Goal: Task Accomplishment & Management: Complete application form

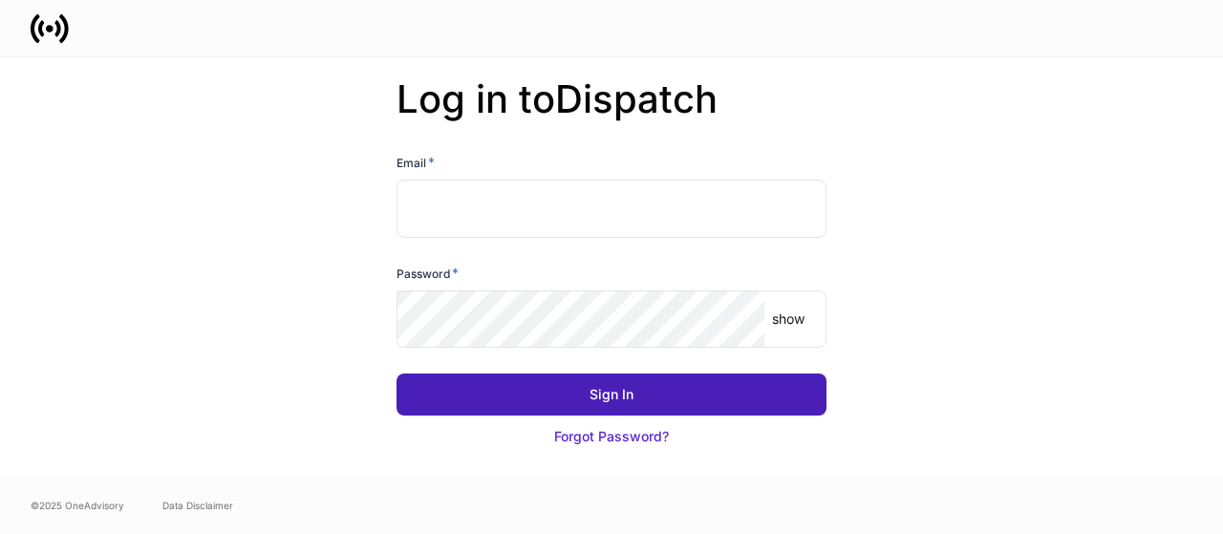
type input "**********"
click at [505, 402] on button "Sign In" at bounding box center [612, 395] width 430 height 42
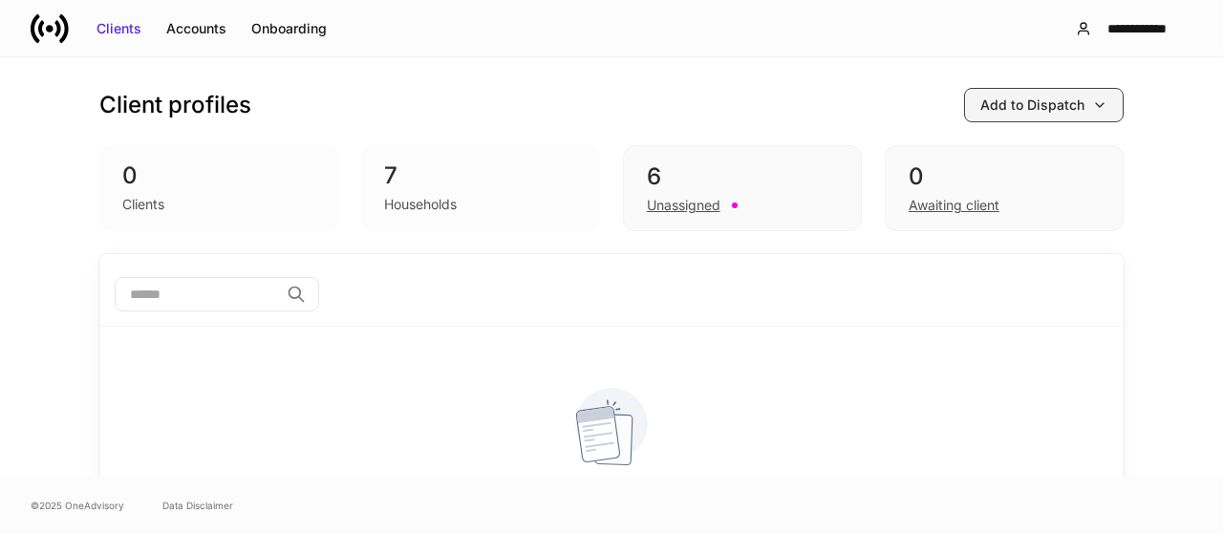
click at [1035, 103] on div "Add to Dispatch" at bounding box center [1033, 105] width 104 height 19
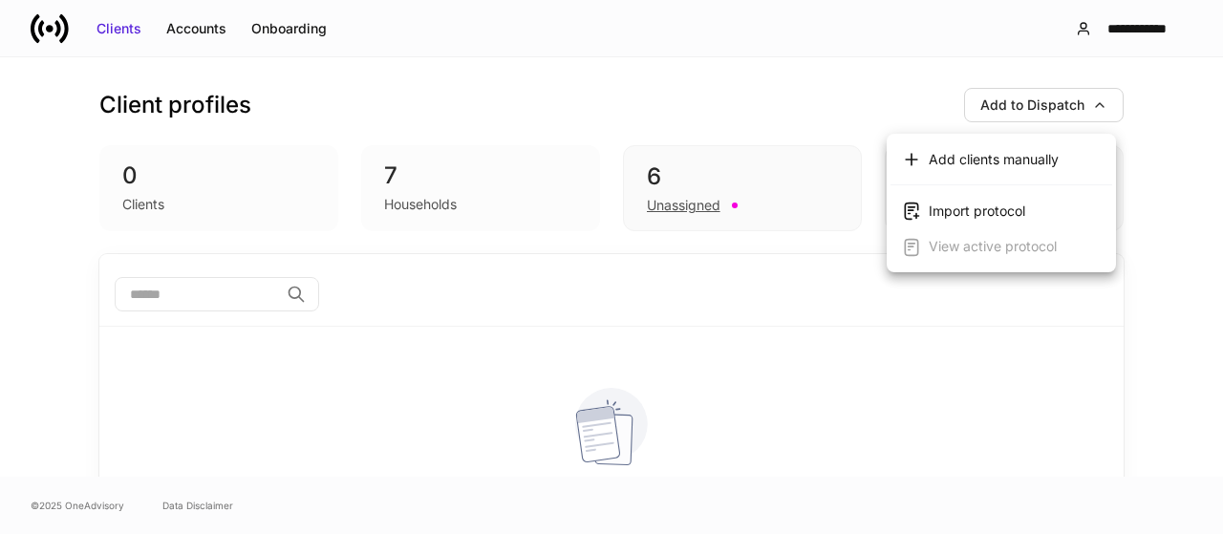
click at [818, 4] on div at bounding box center [611, 267] width 1223 height 534
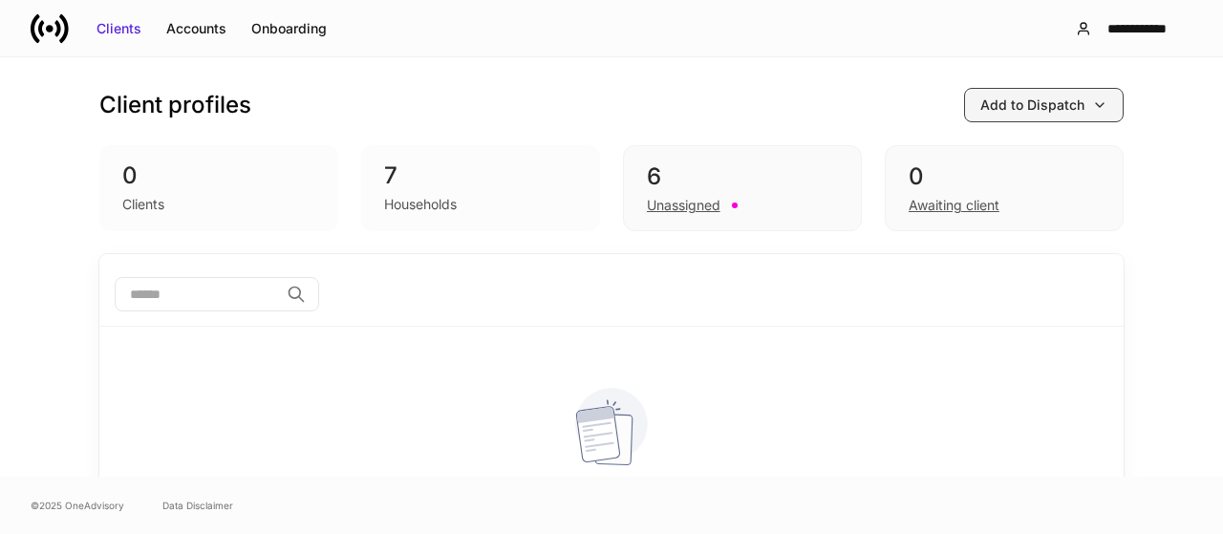
click at [1068, 110] on div "Add to Dispatch" at bounding box center [1033, 105] width 104 height 19
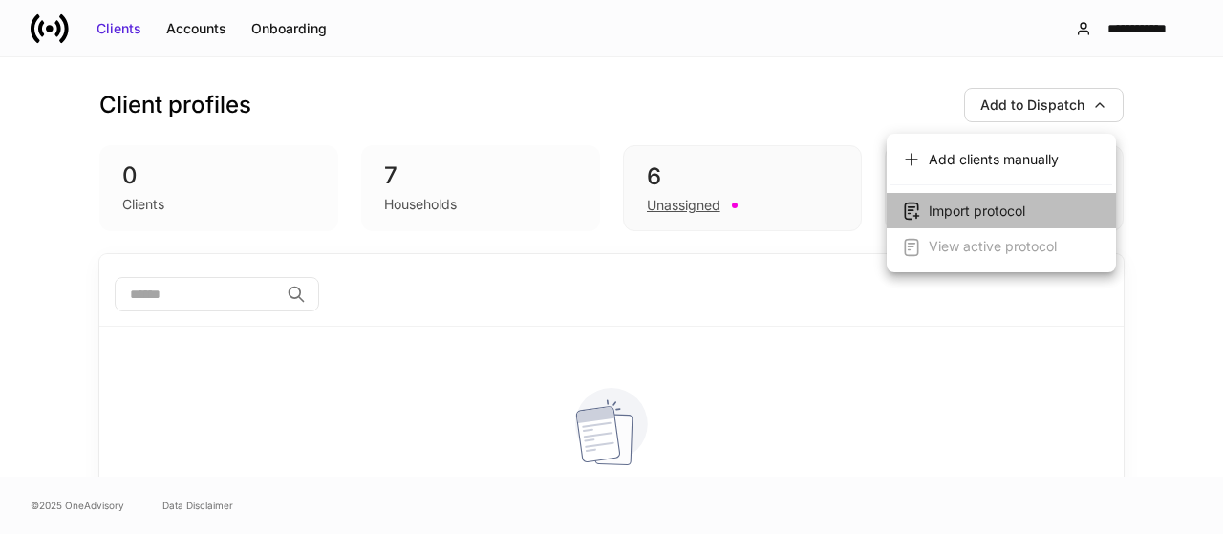
click at [969, 206] on div "Import protocol" at bounding box center [977, 211] width 97 height 19
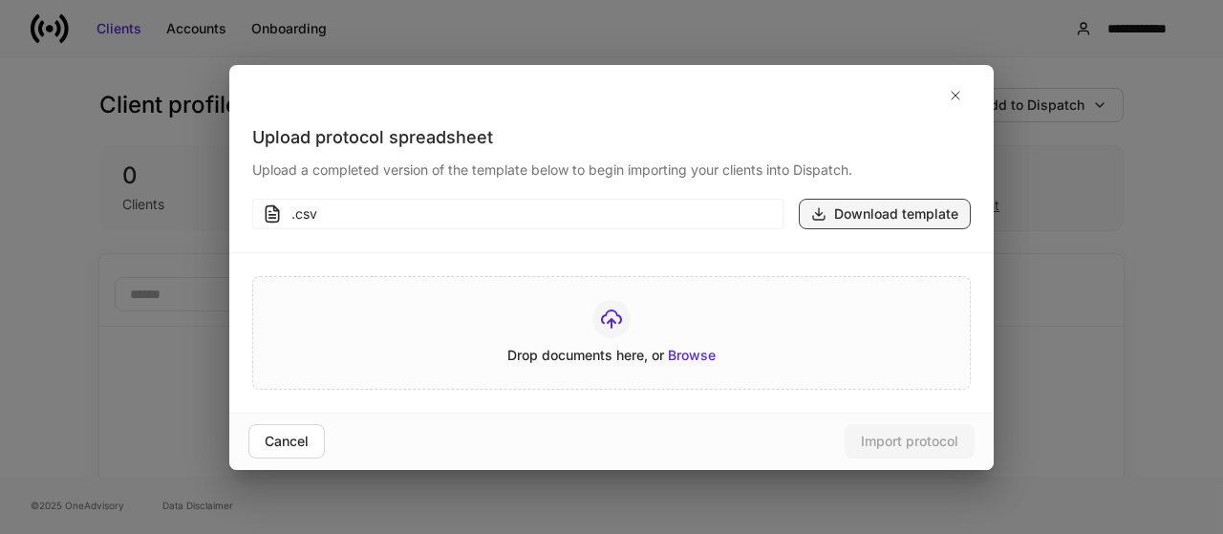
click at [866, 213] on div "Download template" at bounding box center [896, 214] width 124 height 19
click at [956, 95] on icon "button" at bounding box center [955, 95] width 15 height 15
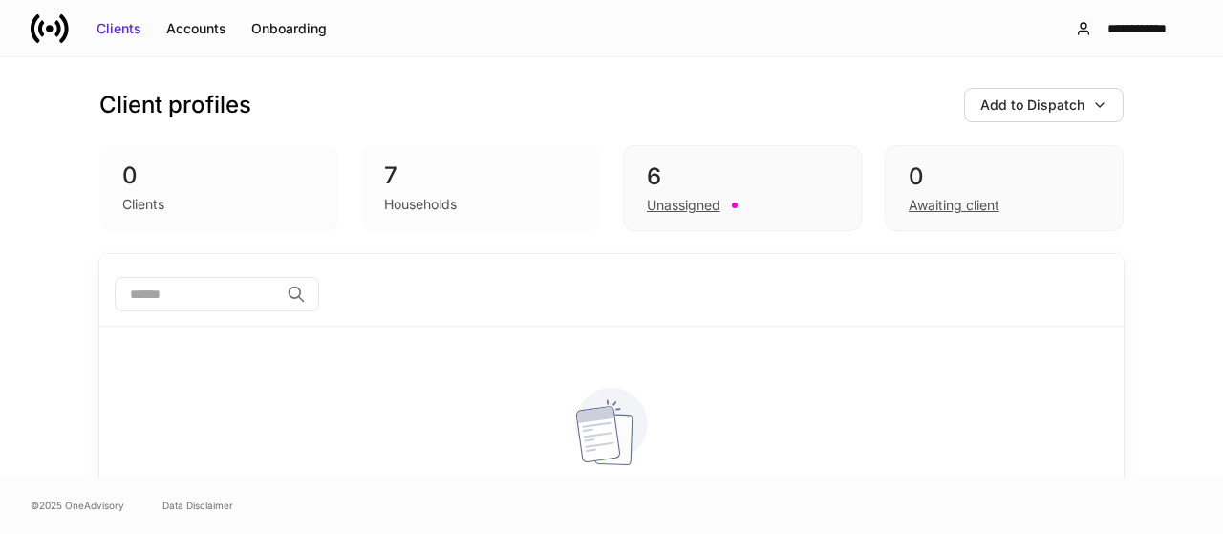
click at [403, 210] on div "Households" at bounding box center [420, 204] width 73 height 19
click at [696, 204] on div "Unassigned" at bounding box center [684, 205] width 74 height 19
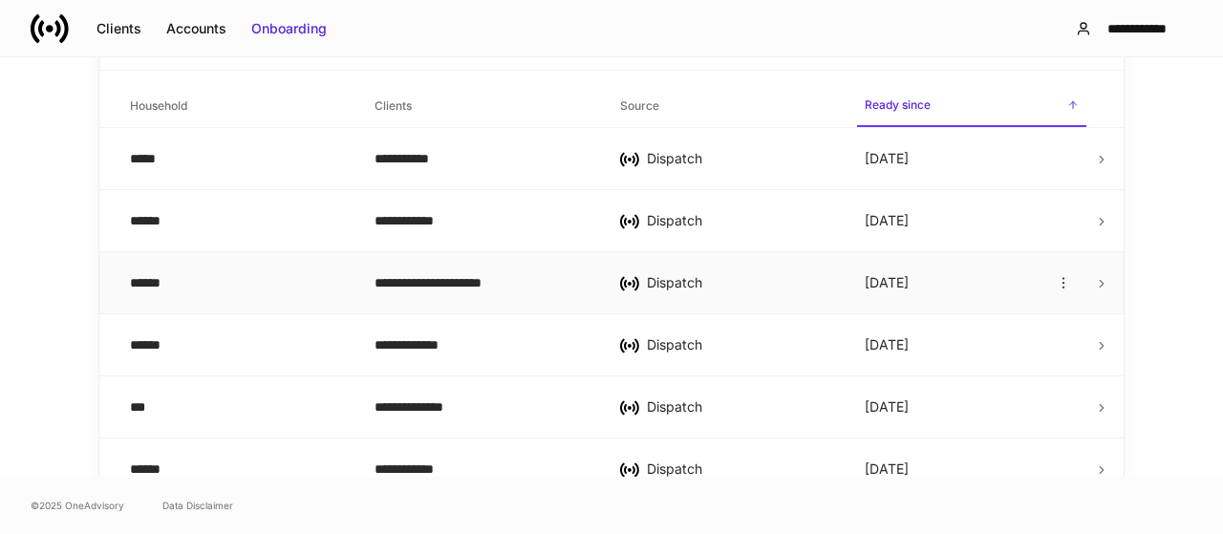
scroll to position [341, 0]
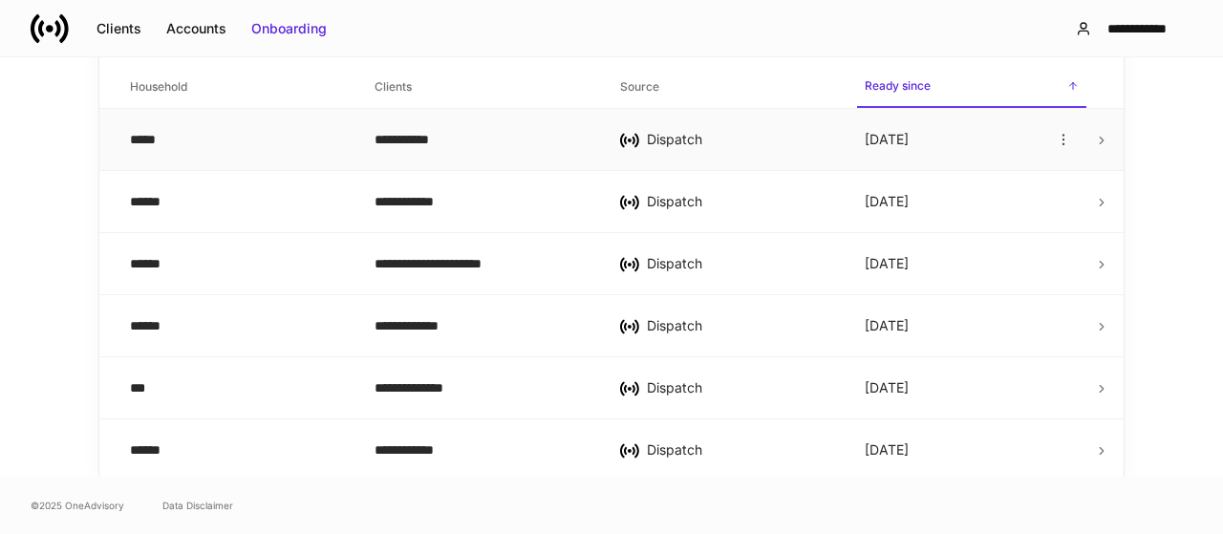
click at [658, 139] on div "Dispatch" at bounding box center [740, 139] width 187 height 19
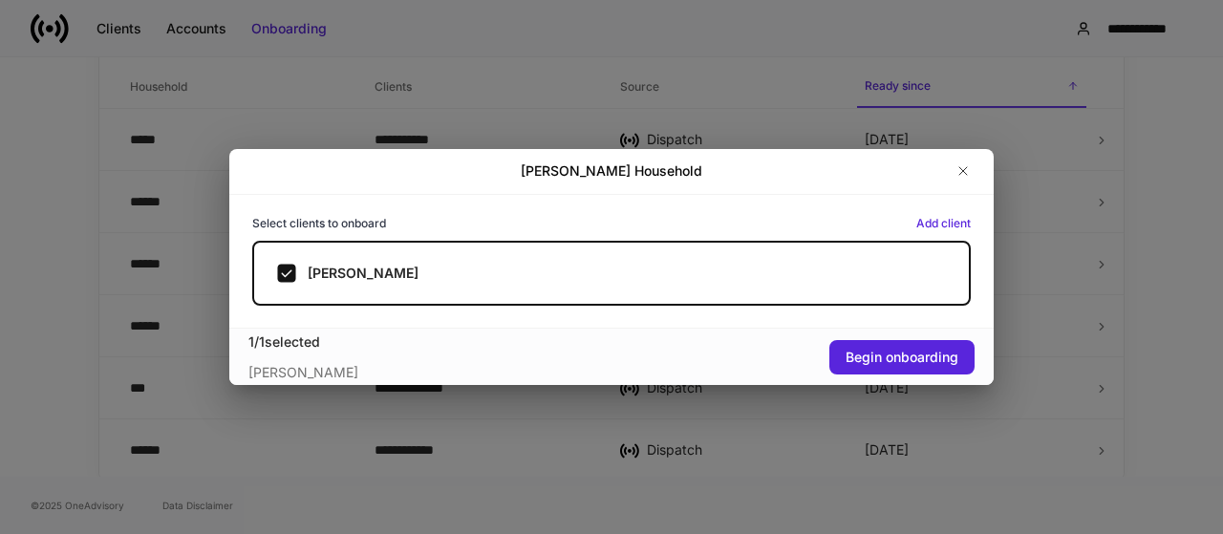
drag, startPoint x: 901, startPoint y: 360, endPoint x: 922, endPoint y: 402, distance: 47.0
click at [923, 409] on div "hazel Household Select clients to onboard Add client Hazel Kelly 1 / 1 selected…" at bounding box center [611, 267] width 1223 height 534
click at [916, 356] on div "Begin onboarding" at bounding box center [902, 357] width 113 height 19
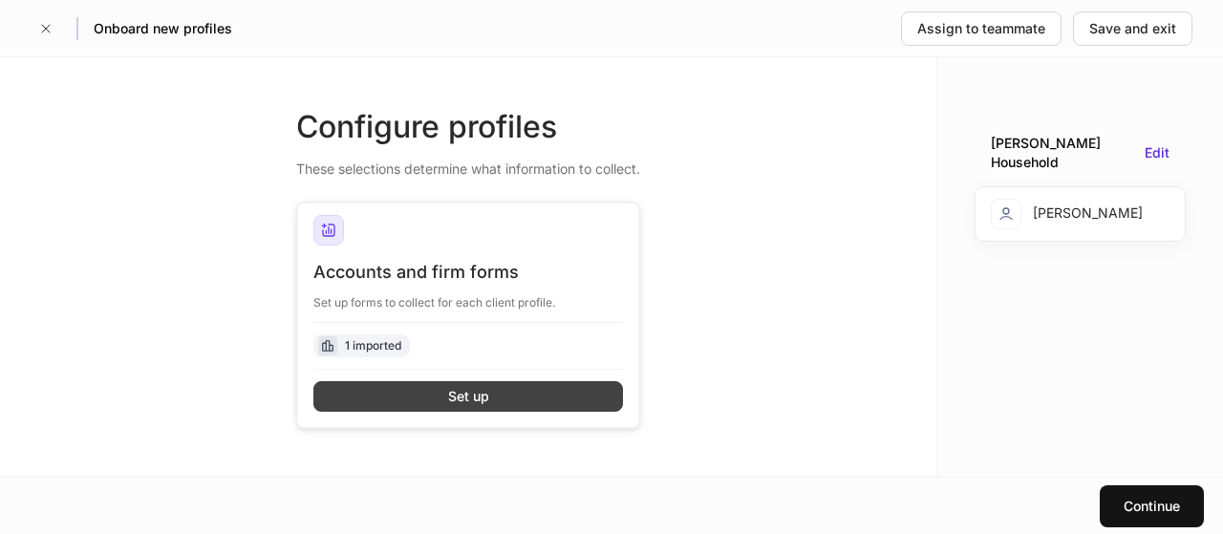
click at [518, 399] on button "Set up" at bounding box center [468, 396] width 310 height 31
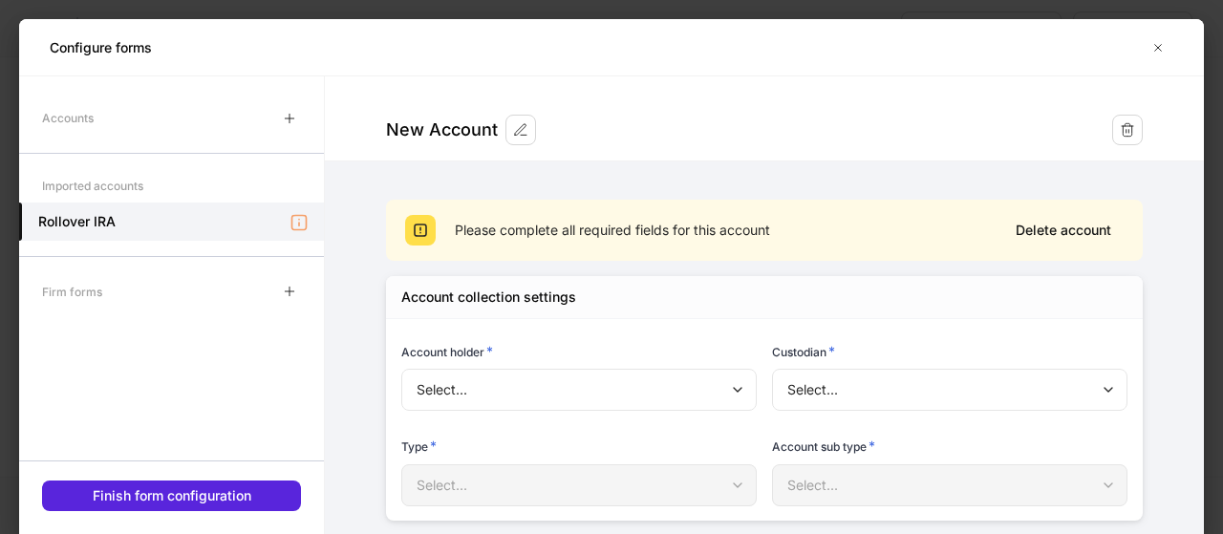
type input "**********"
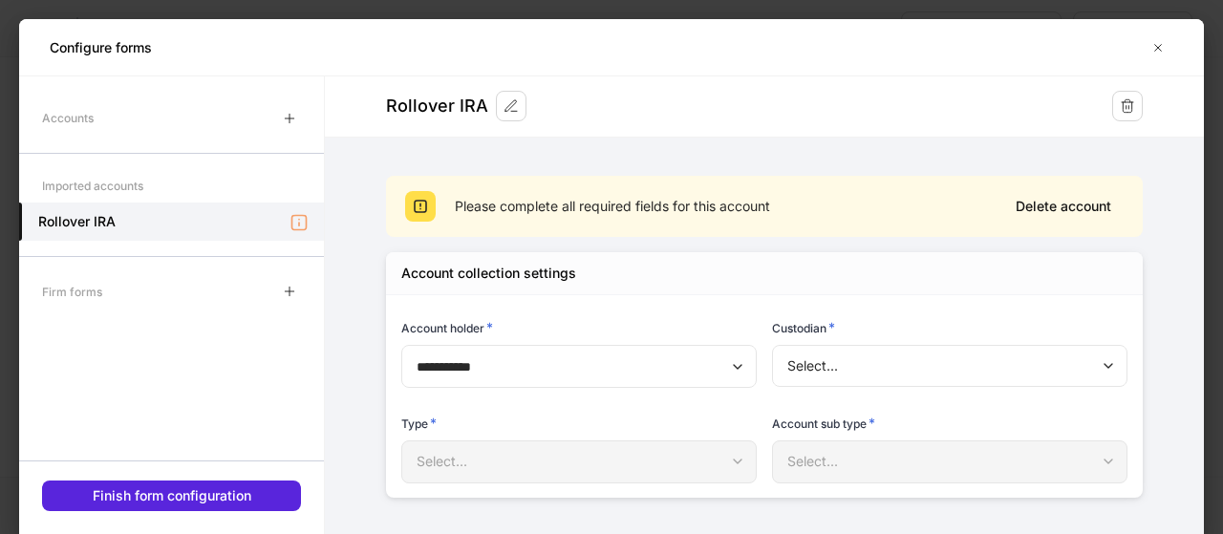
click at [456, 460] on div "Select..." at bounding box center [578, 462] width 355 height 42
drag, startPoint x: 565, startPoint y: 450, endPoint x: 643, endPoint y: 421, distance: 83.5
click at [572, 447] on div "Select..." at bounding box center [578, 462] width 355 height 42
click at [69, 292] on div "Firm forms" at bounding box center [72, 291] width 60 height 33
click at [284, 291] on icon "button" at bounding box center [289, 291] width 15 height 15
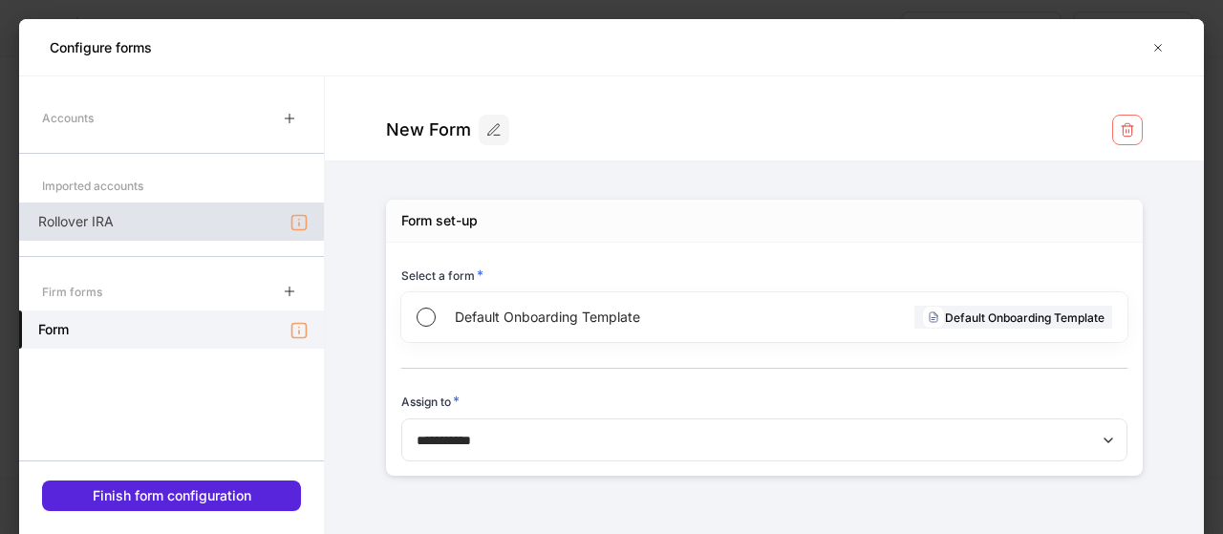
click at [298, 222] on icon at bounding box center [299, 222] width 14 height 14
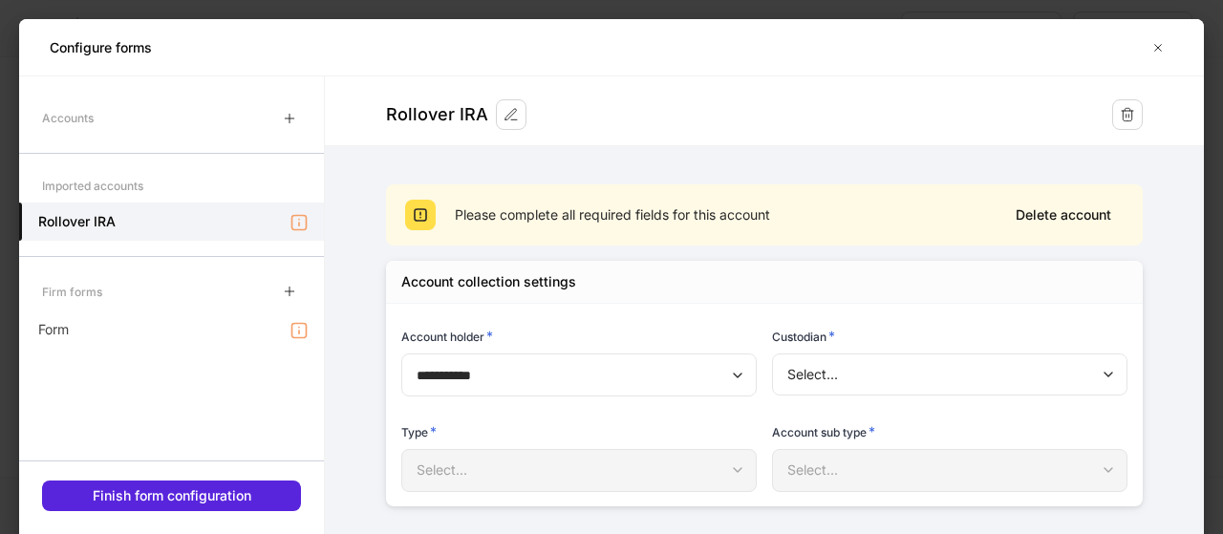
scroll to position [24, 0]
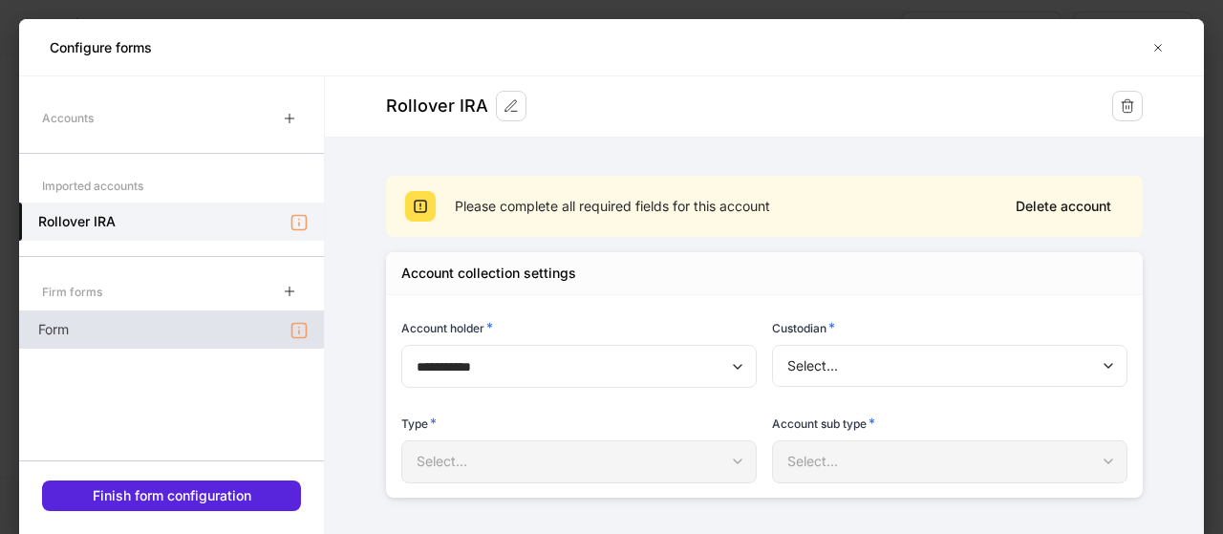
click at [105, 338] on div "Form" at bounding box center [171, 330] width 305 height 38
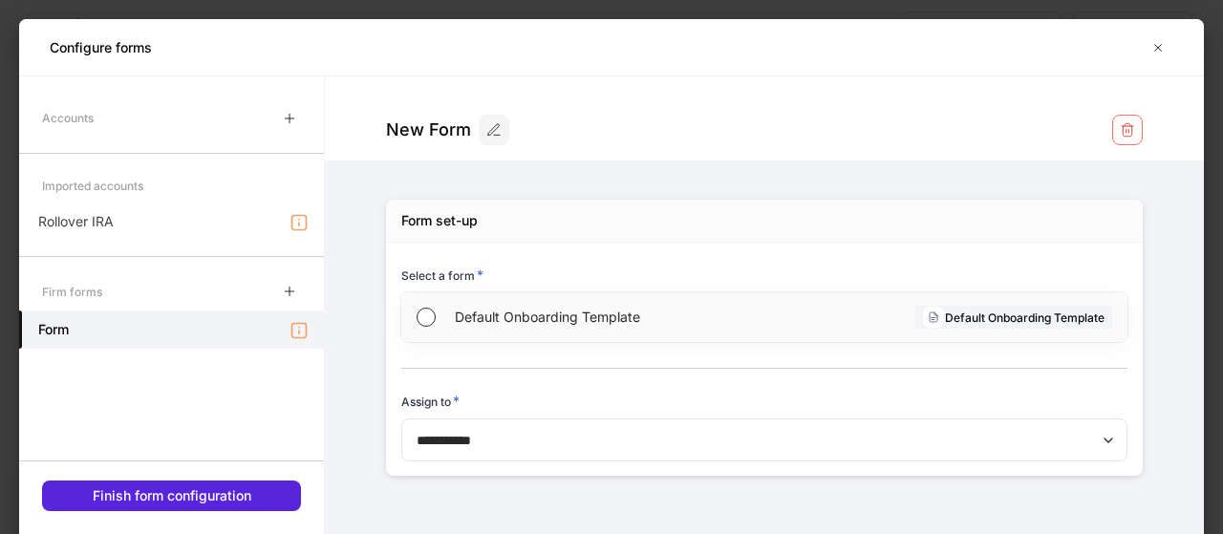
click at [573, 316] on span "Default Onboarding Template" at bounding box center [609, 317] width 308 height 19
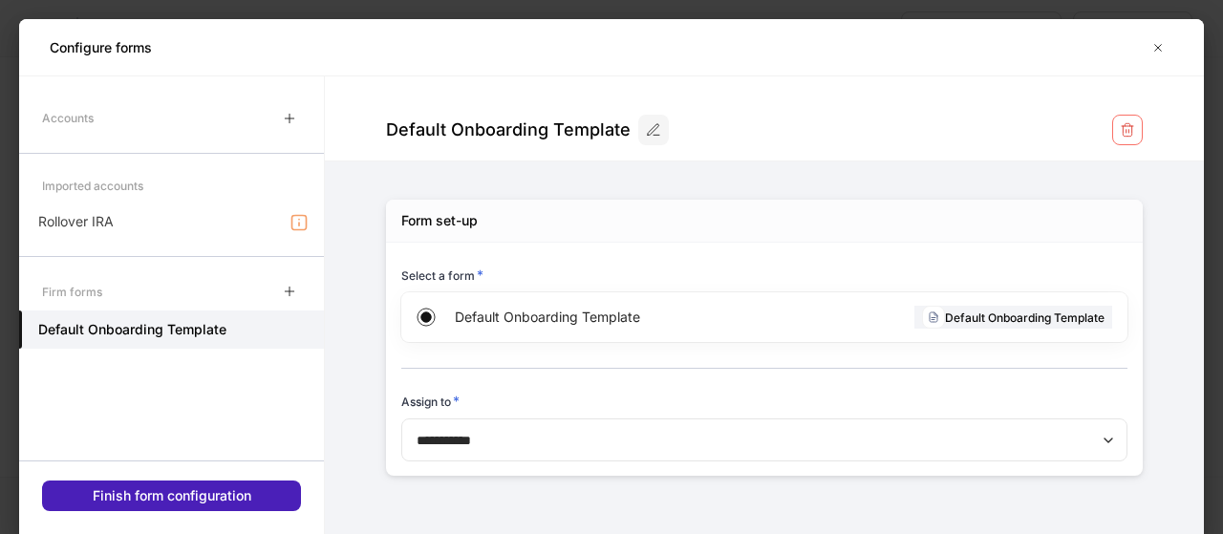
click at [205, 495] on div "Finish form configuration" at bounding box center [172, 495] width 159 height 19
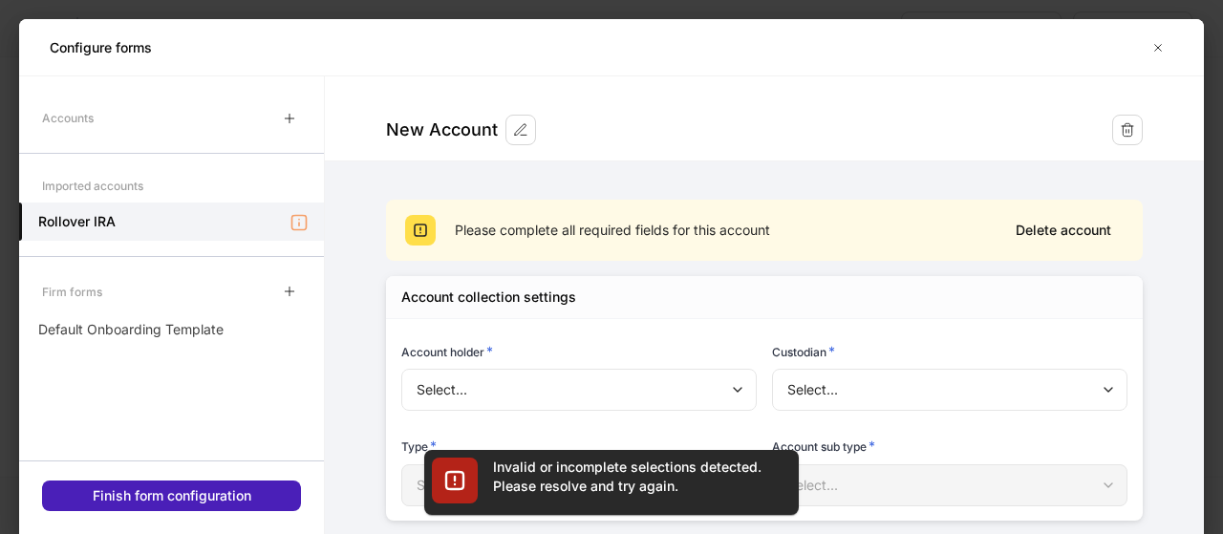
type input "**********"
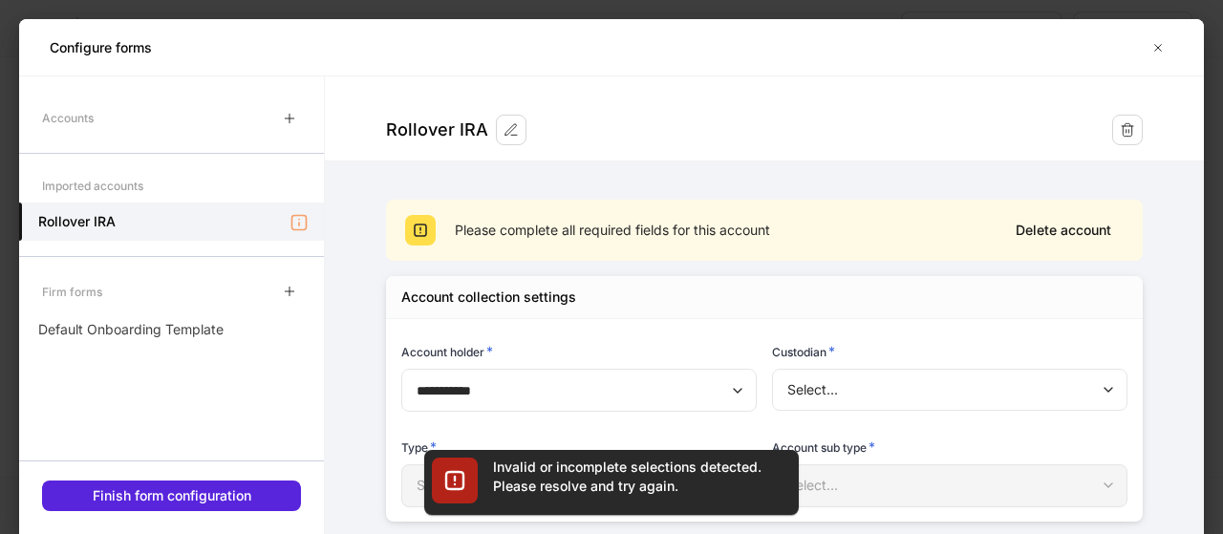
click at [902, 362] on div "Custodian *" at bounding box center [950, 355] width 356 height 27
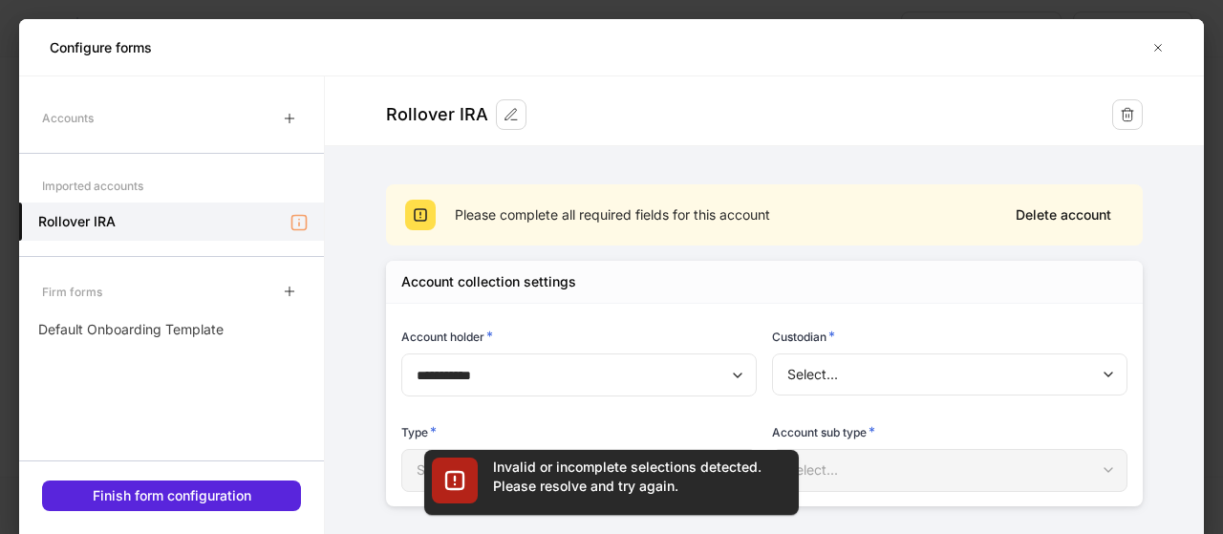
scroll to position [24, 0]
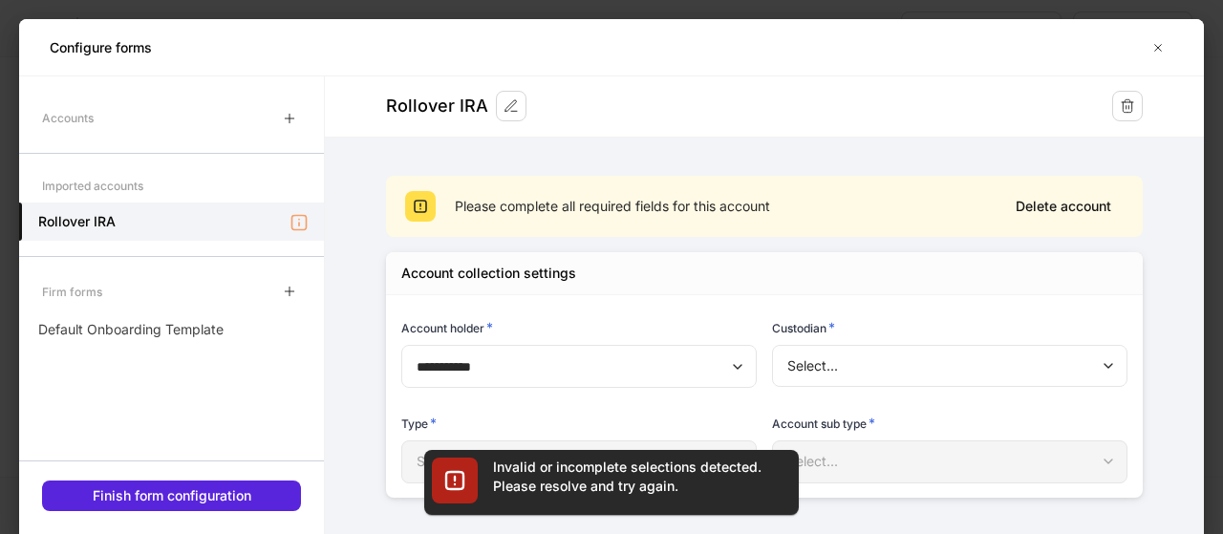
click at [525, 450] on div "Invalid or incomplete selections detected. Please resolve and try again." at bounding box center [611, 482] width 375 height 65
click at [553, 314] on div "**********" at bounding box center [571, 343] width 371 height 96
click at [661, 414] on div "Type *" at bounding box center [579, 427] width 356 height 27
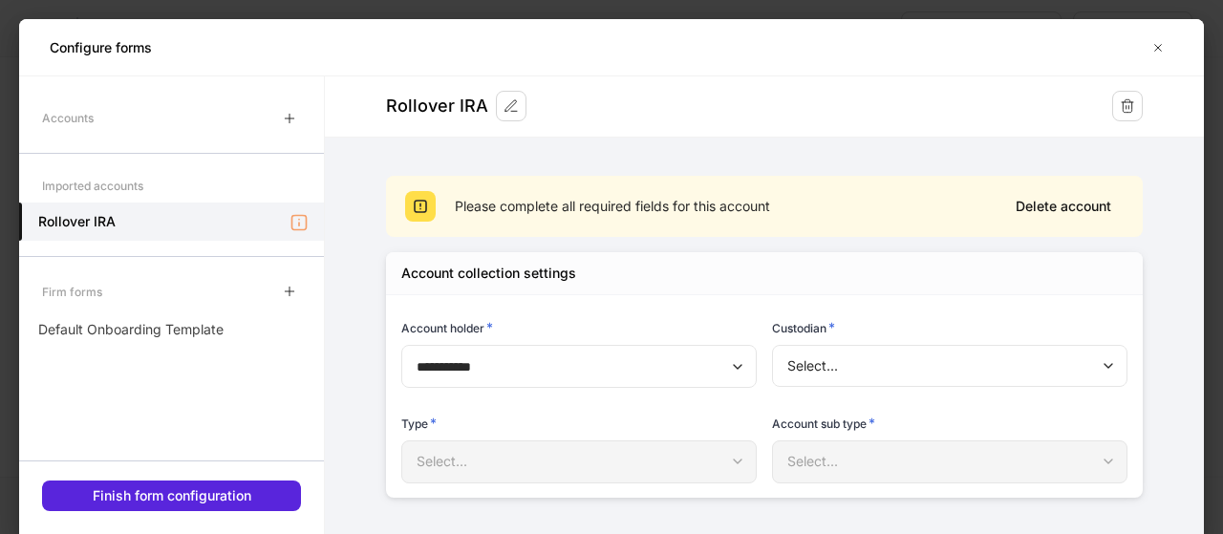
click at [468, 471] on div "Select..." at bounding box center [578, 462] width 355 height 42
click at [826, 450] on div "Select..." at bounding box center [949, 462] width 355 height 42
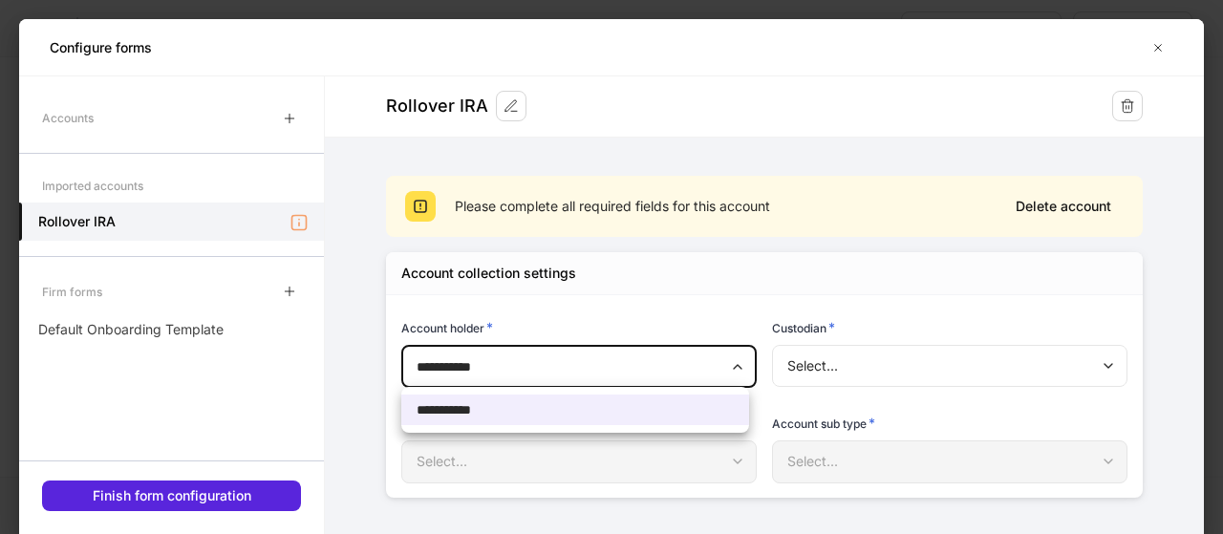
click at [508, 370] on body "**********" at bounding box center [611, 267] width 1223 height 534
click at [509, 368] on div at bounding box center [611, 267] width 1223 height 534
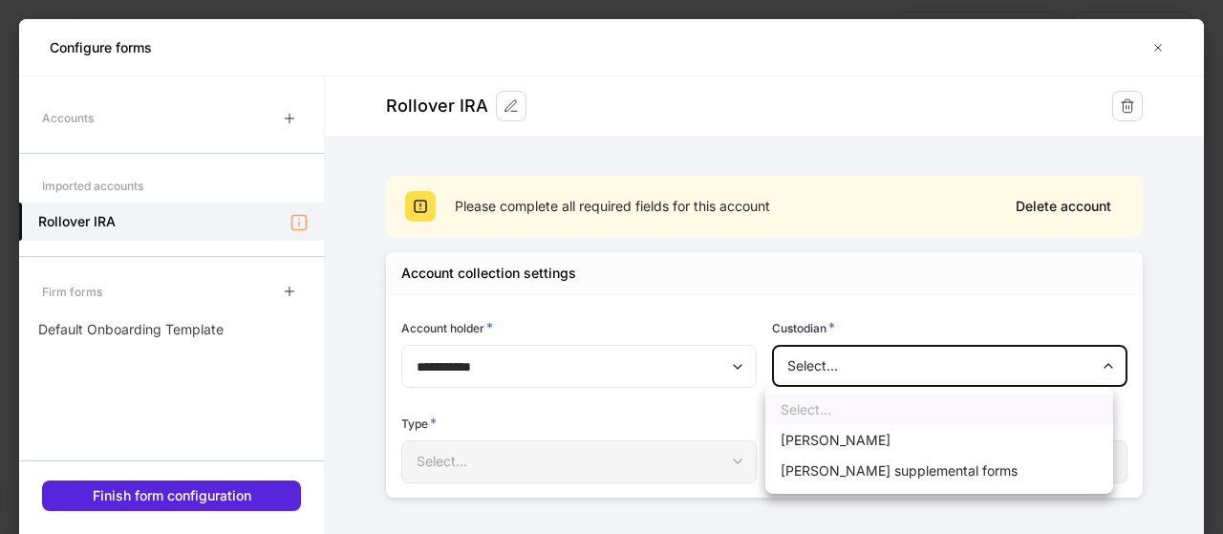
click at [867, 359] on body "**********" at bounding box center [611, 267] width 1223 height 534
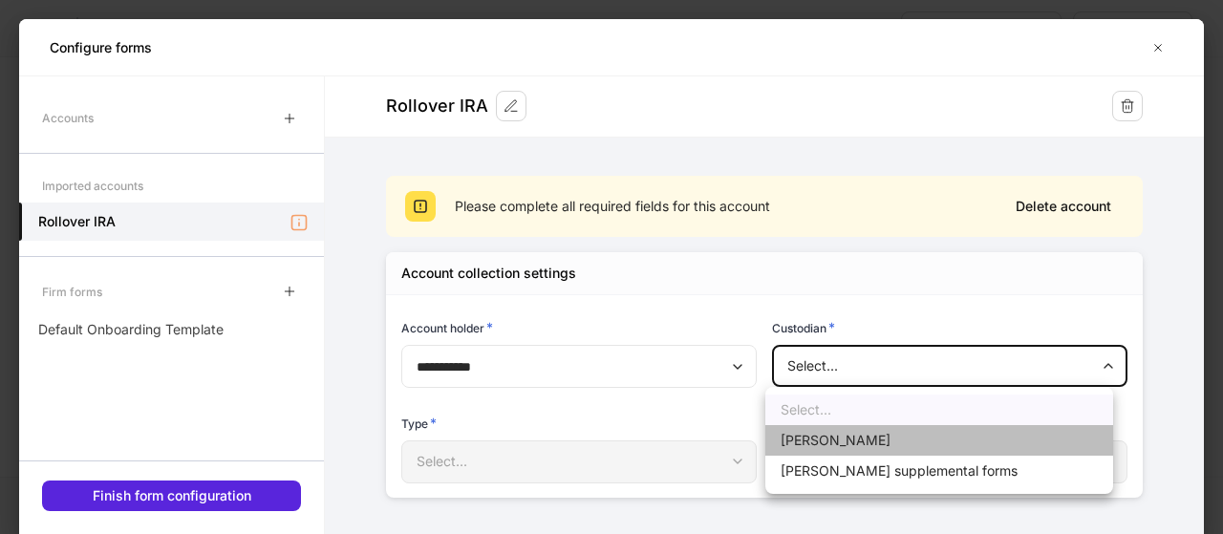
click at [818, 440] on li "[PERSON_NAME]" at bounding box center [940, 440] width 348 height 31
type input "******"
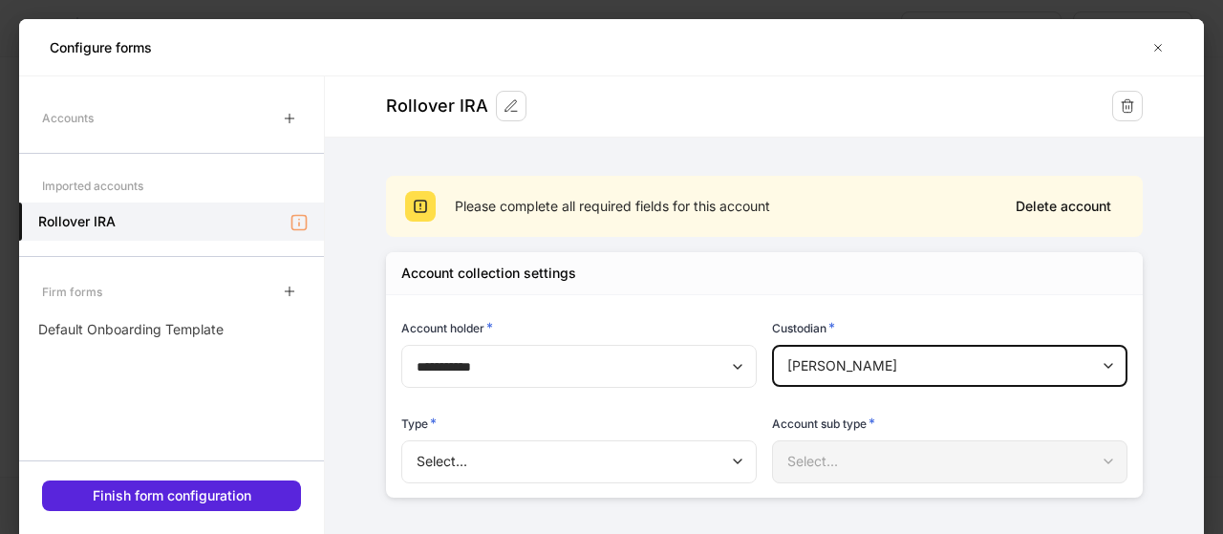
click at [583, 467] on body "**********" at bounding box center [611, 267] width 1223 height 534
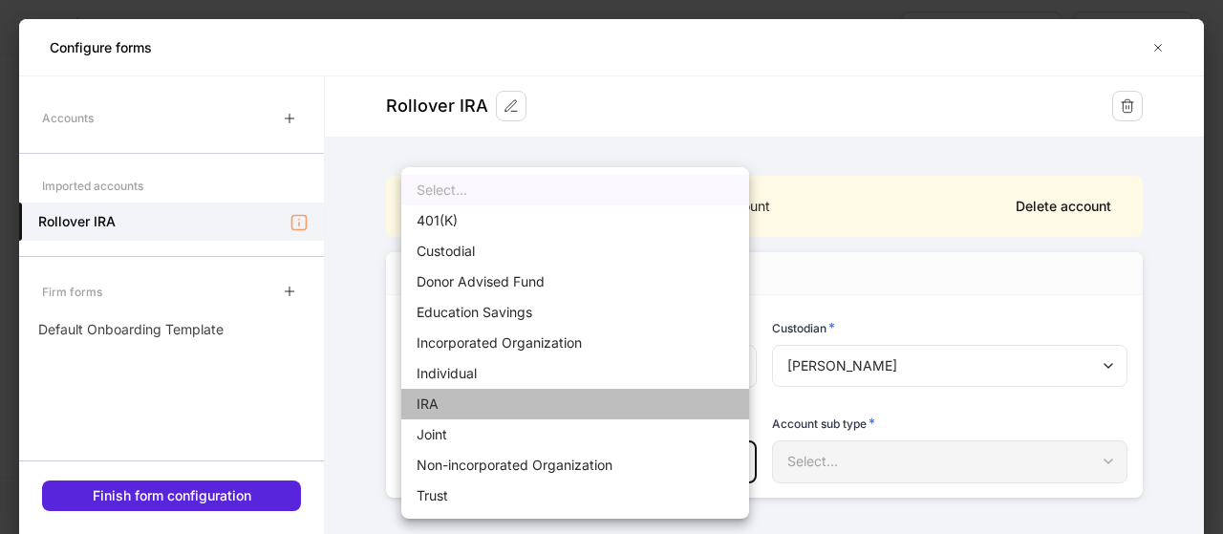
click at [433, 400] on li "IRA" at bounding box center [575, 404] width 348 height 31
type input "***"
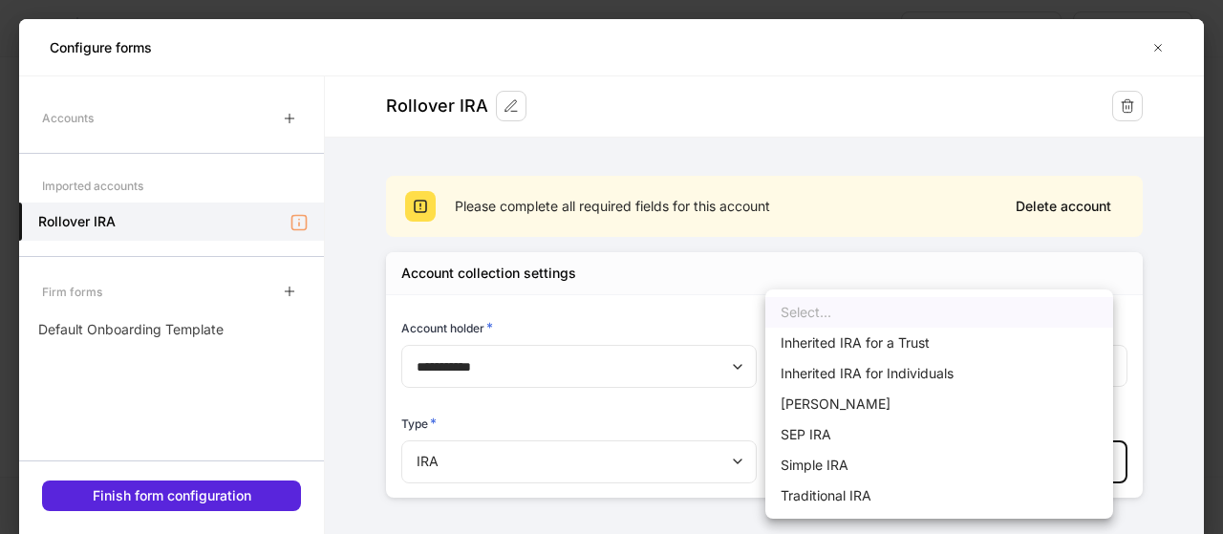
click at [860, 458] on body "**********" at bounding box center [611, 267] width 1223 height 534
click at [807, 495] on li "Traditional IRA" at bounding box center [940, 496] width 348 height 31
type input "********"
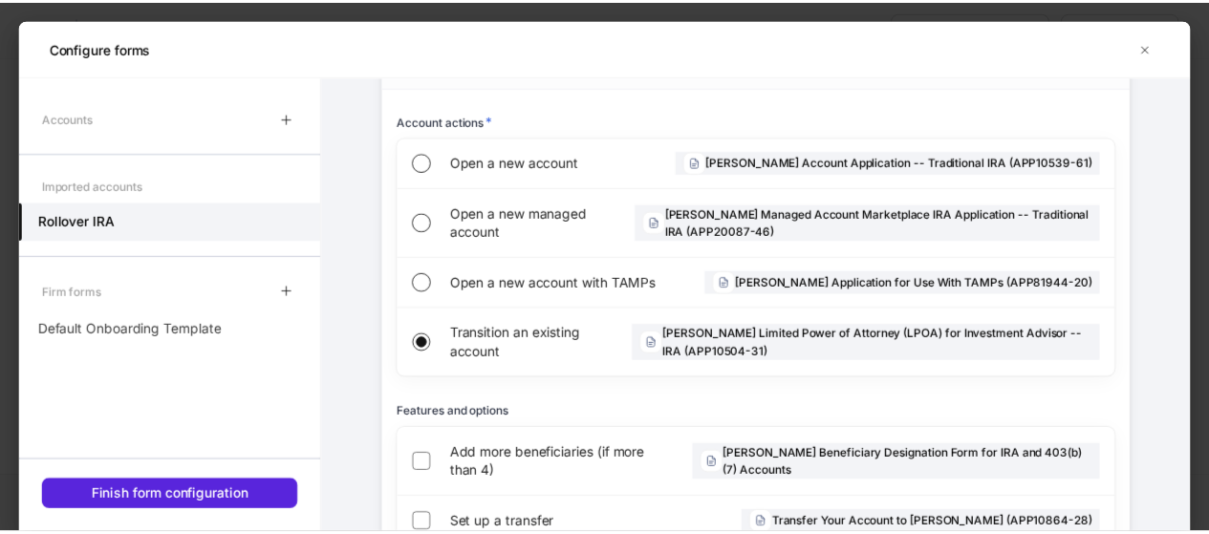
scroll to position [245, 0]
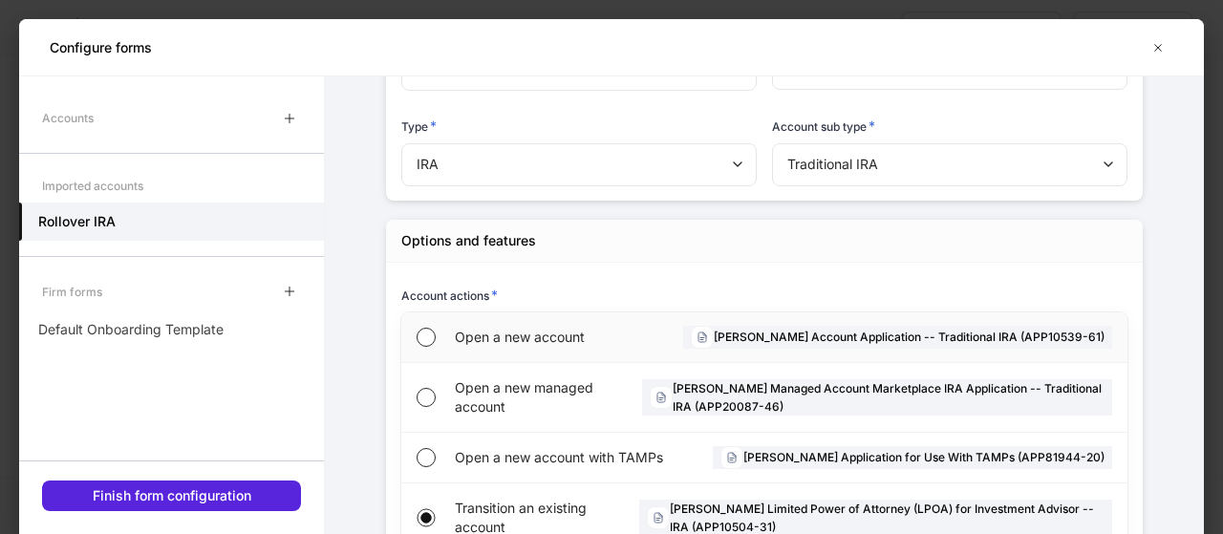
click at [511, 335] on span "Open a new account" at bounding box center [537, 337] width 164 height 19
drag, startPoint x: 217, startPoint y: 496, endPoint x: 683, endPoint y: 421, distance: 472.3
click at [223, 492] on div "Finish form configuration" at bounding box center [172, 495] width 159 height 19
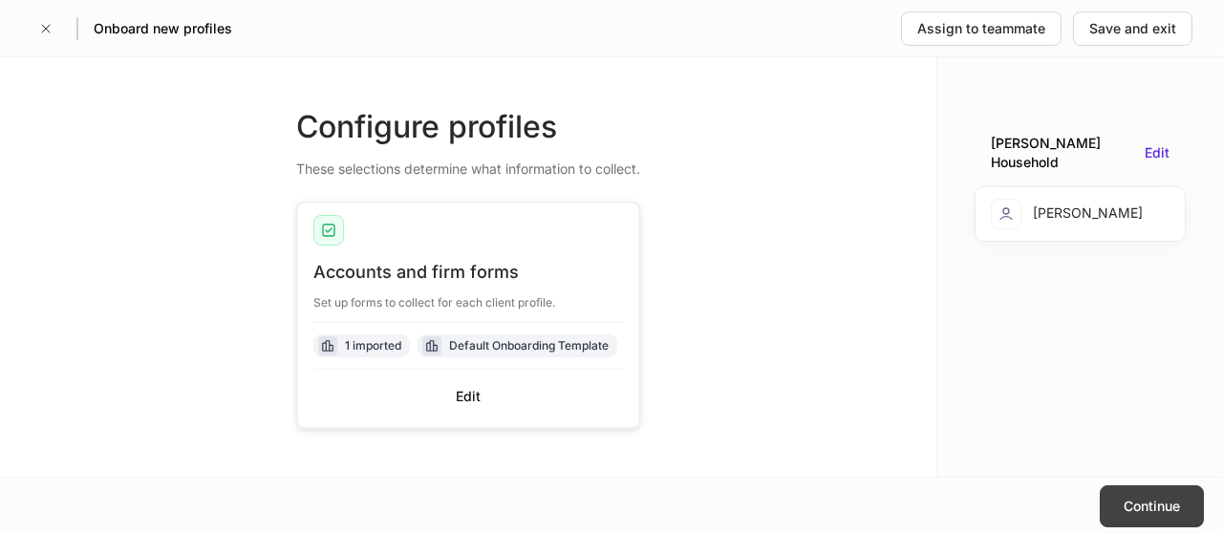
click at [1143, 496] on button "Continue" at bounding box center [1152, 507] width 104 height 42
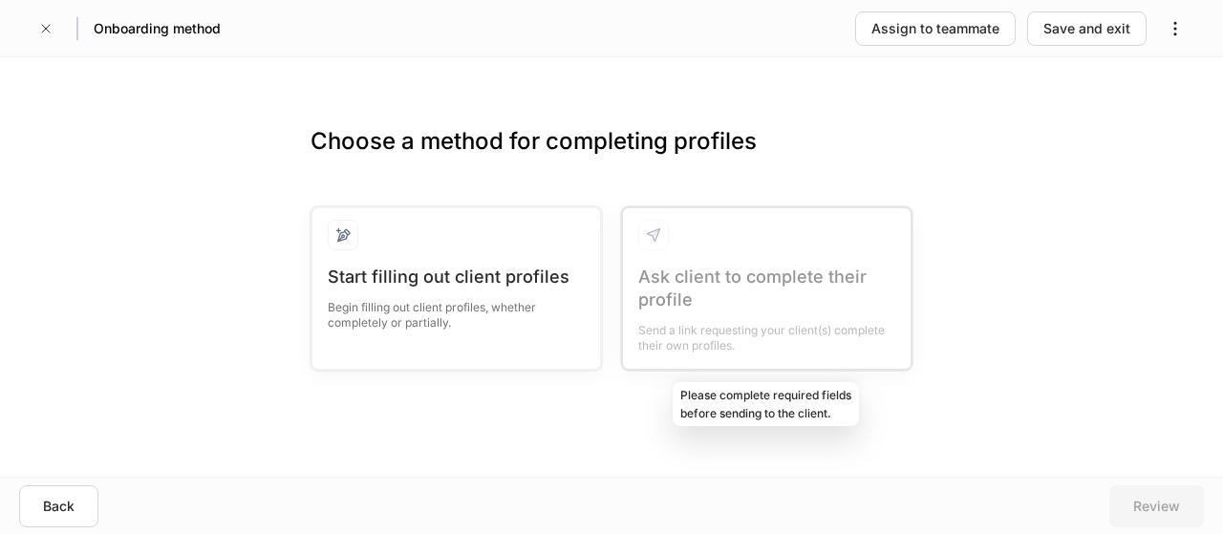
click at [714, 290] on div at bounding box center [767, 288] width 288 height 161
click at [760, 274] on div at bounding box center [767, 288] width 288 height 161
click at [759, 274] on div at bounding box center [767, 288] width 288 height 161
click at [764, 272] on div at bounding box center [767, 288] width 288 height 161
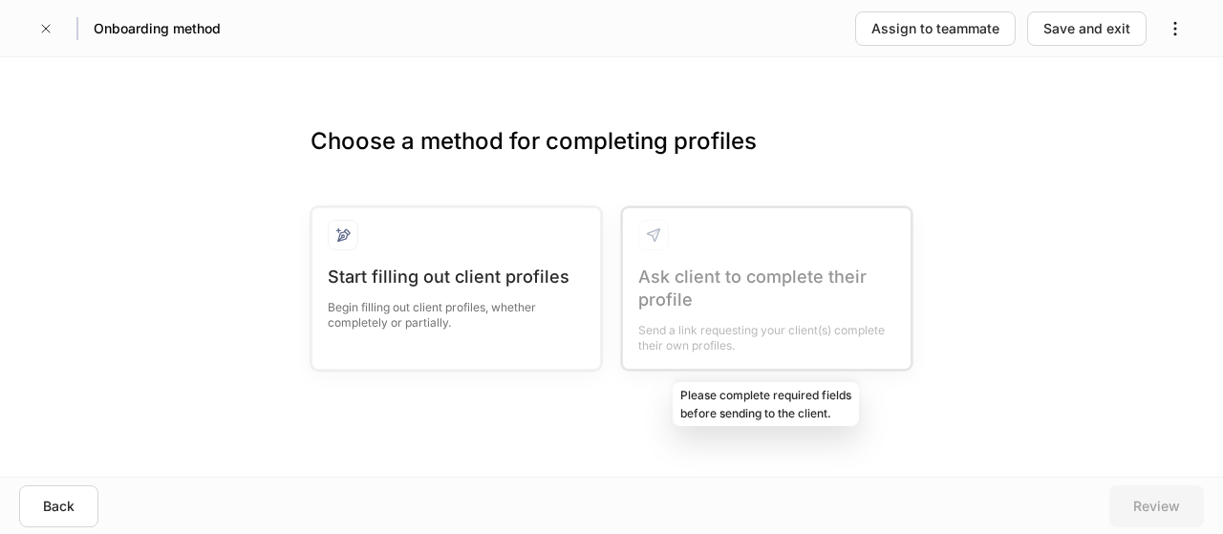
click at [764, 277] on div at bounding box center [767, 288] width 288 height 161
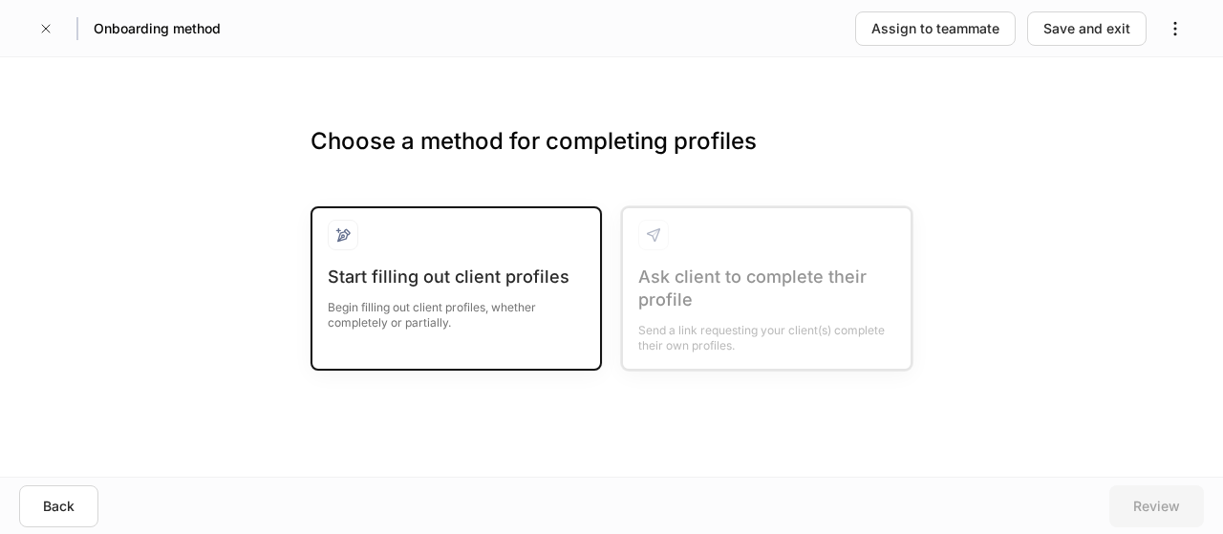
click at [436, 302] on div "Begin filling out client profiles, whether completely or partially." at bounding box center [456, 310] width 257 height 42
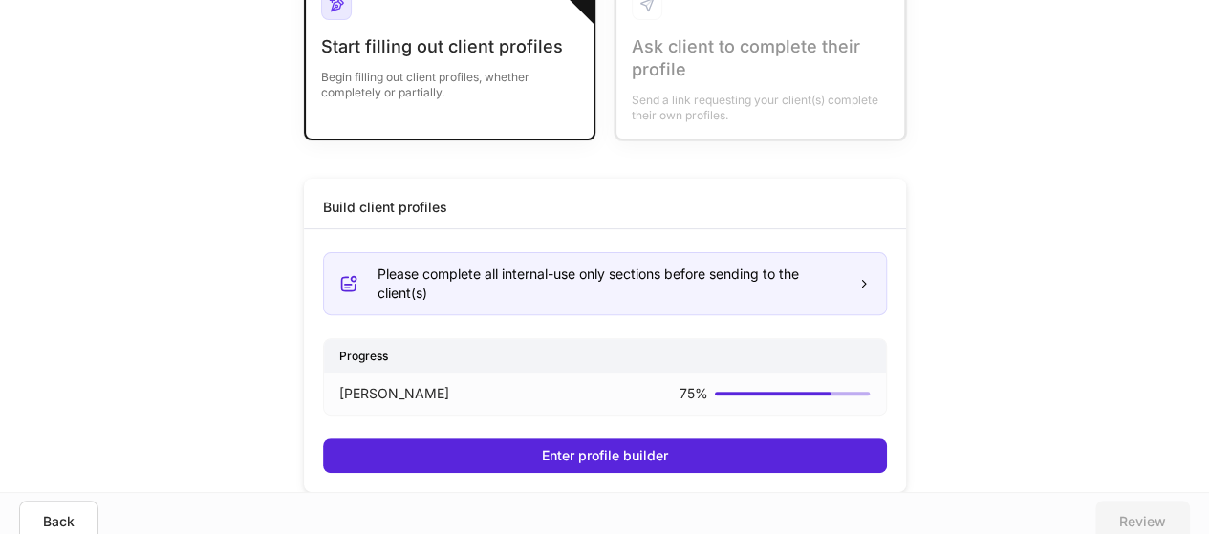
scroll to position [175, 0]
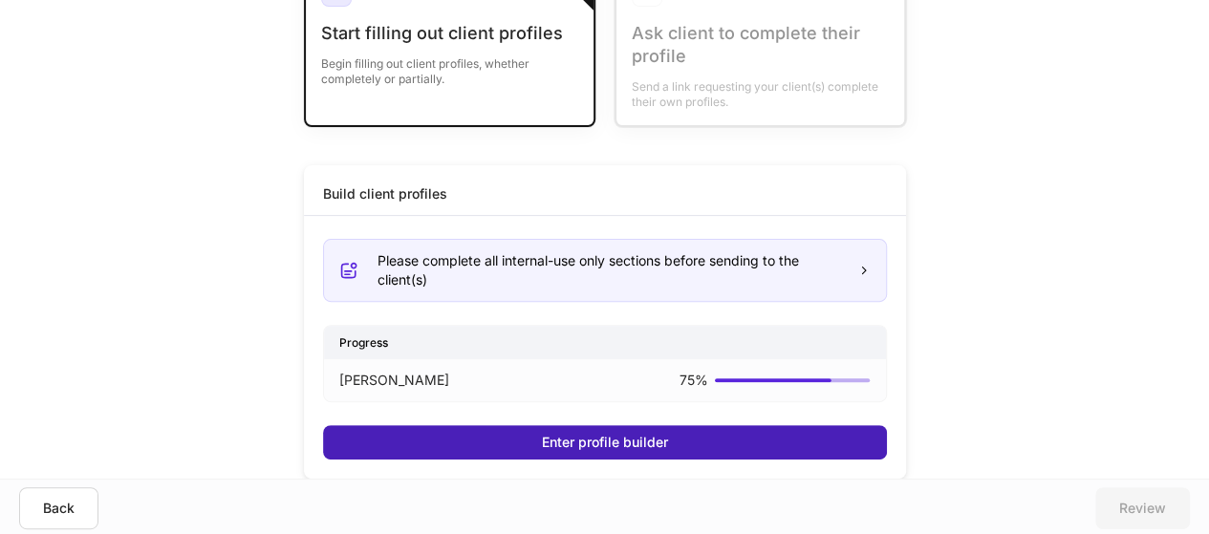
click at [610, 440] on div "Enter profile builder" at bounding box center [605, 442] width 126 height 19
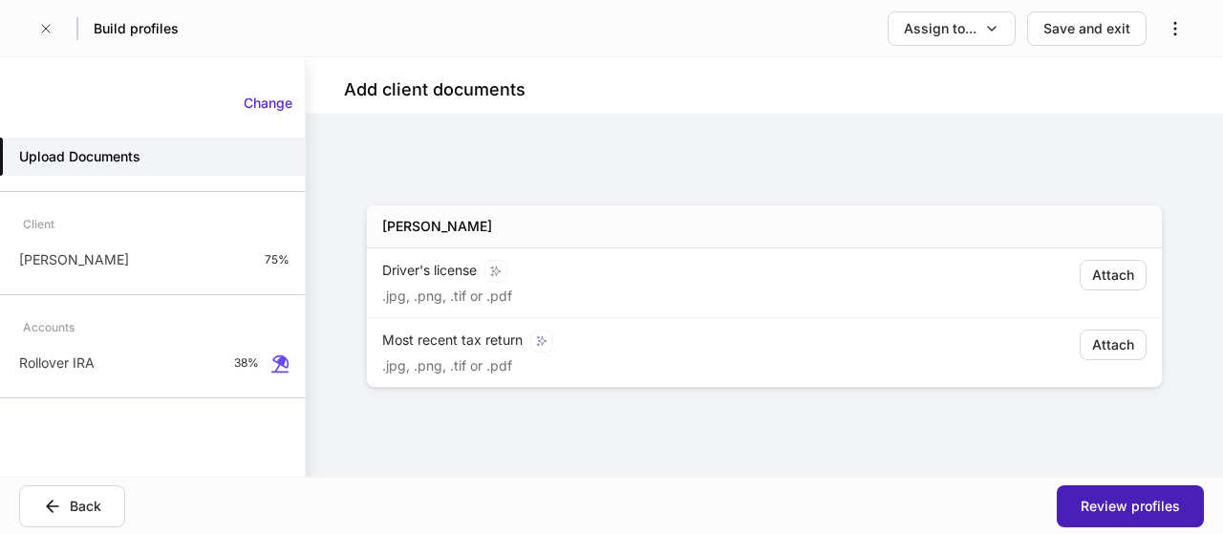
click at [1136, 506] on div "Review profiles" at bounding box center [1130, 506] width 99 height 19
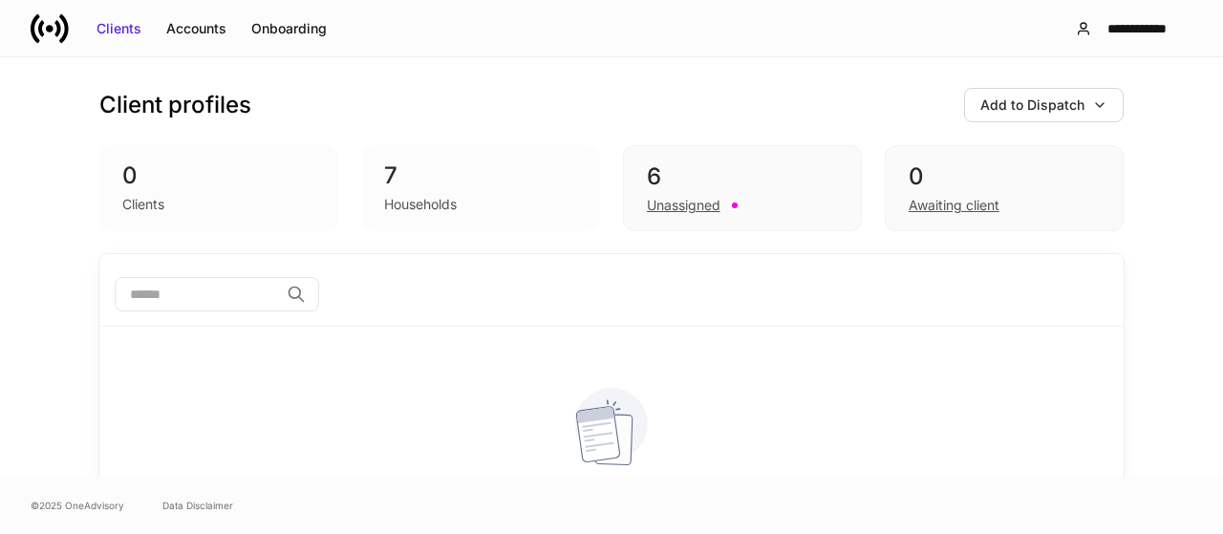
click at [401, 205] on div "Households" at bounding box center [420, 204] width 73 height 19
click at [119, 23] on div "Clients" at bounding box center [119, 28] width 45 height 19
click at [189, 24] on div "Accounts" at bounding box center [196, 28] width 60 height 19
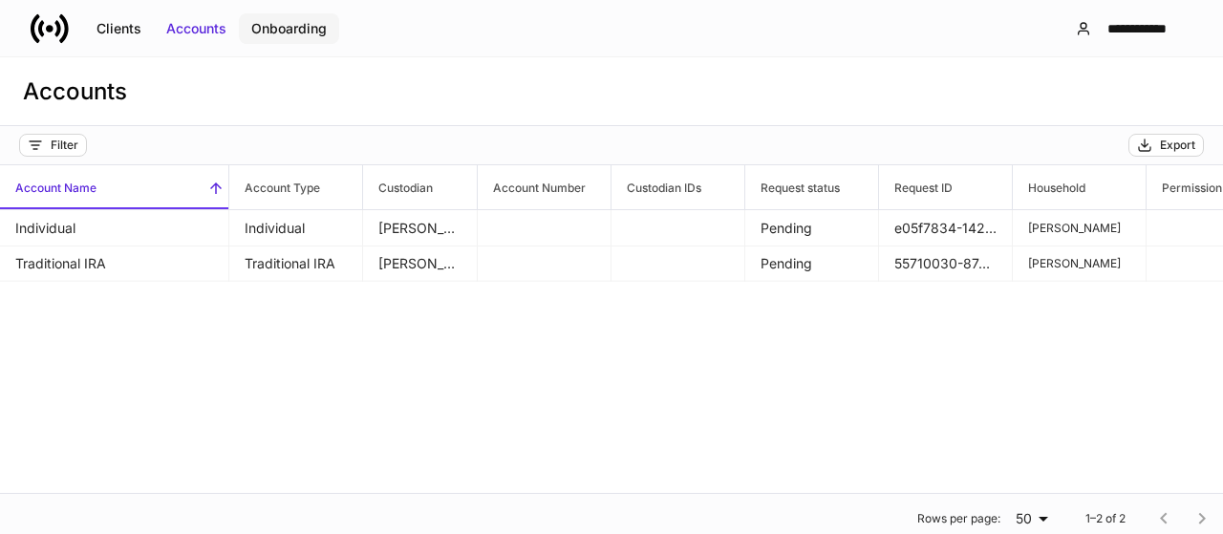
click at [327, 23] on button "Onboarding" at bounding box center [289, 28] width 100 height 31
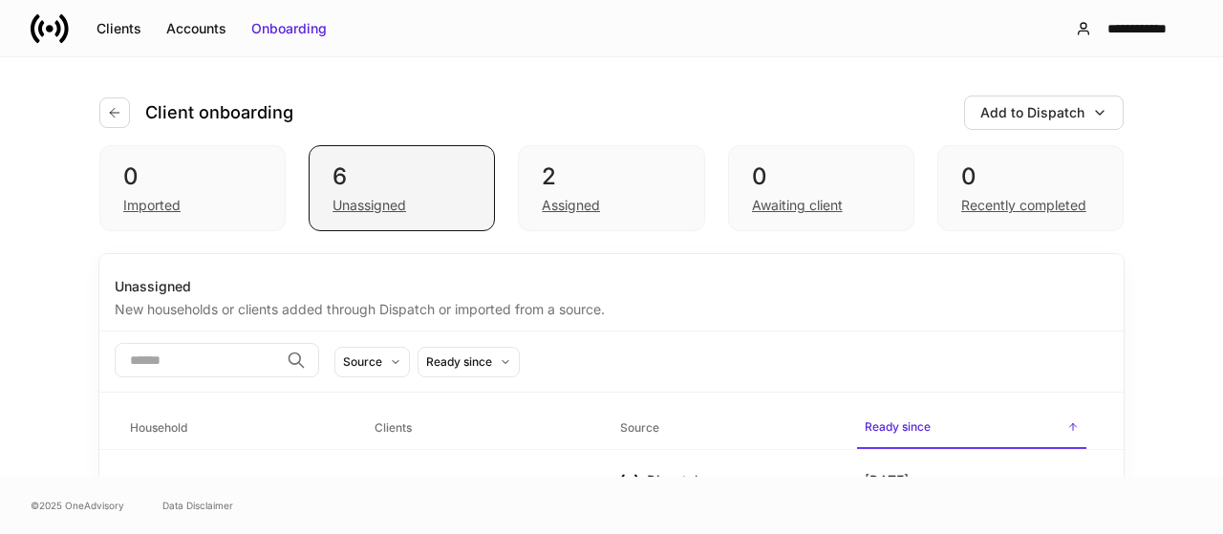
click at [377, 196] on div "Unassigned" at bounding box center [370, 205] width 74 height 19
click at [122, 25] on div "Clients" at bounding box center [119, 28] width 45 height 19
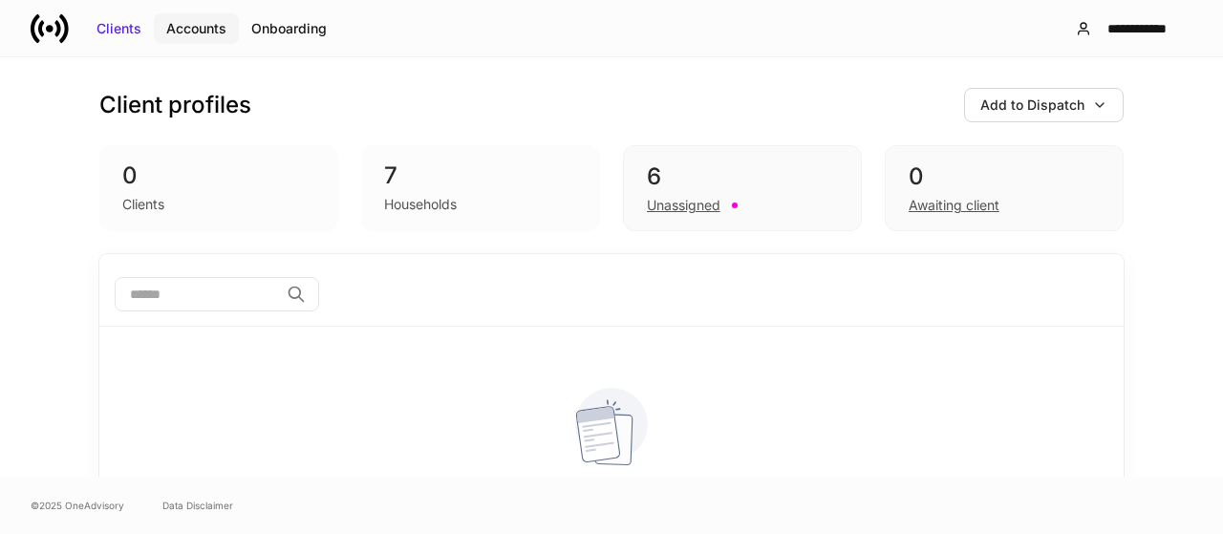
click at [182, 23] on div "Accounts" at bounding box center [196, 28] width 60 height 19
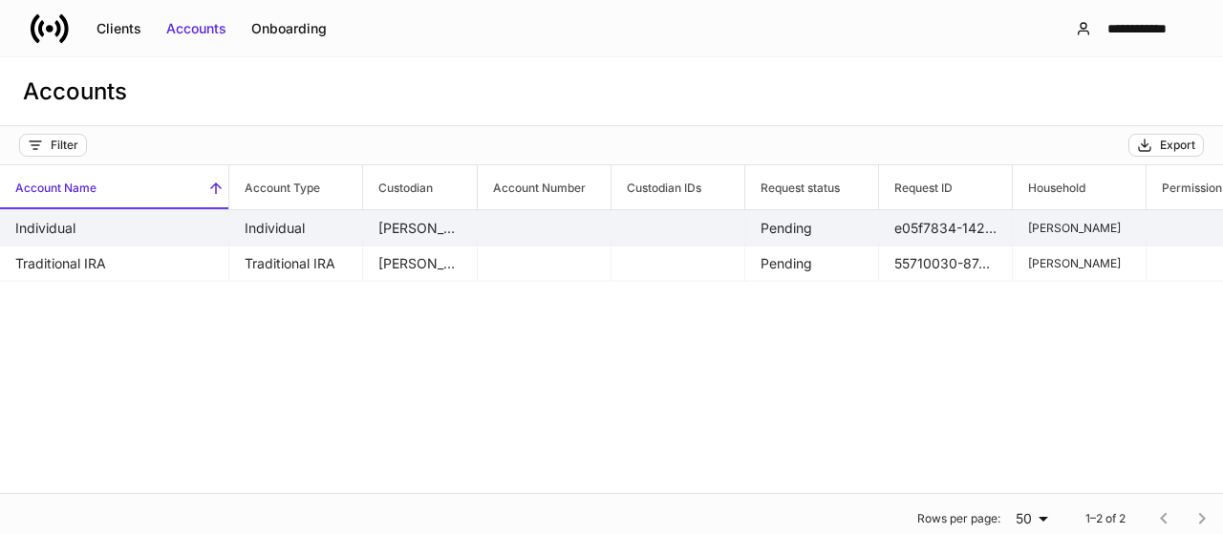
click at [541, 227] on td at bounding box center [545, 228] width 134 height 36
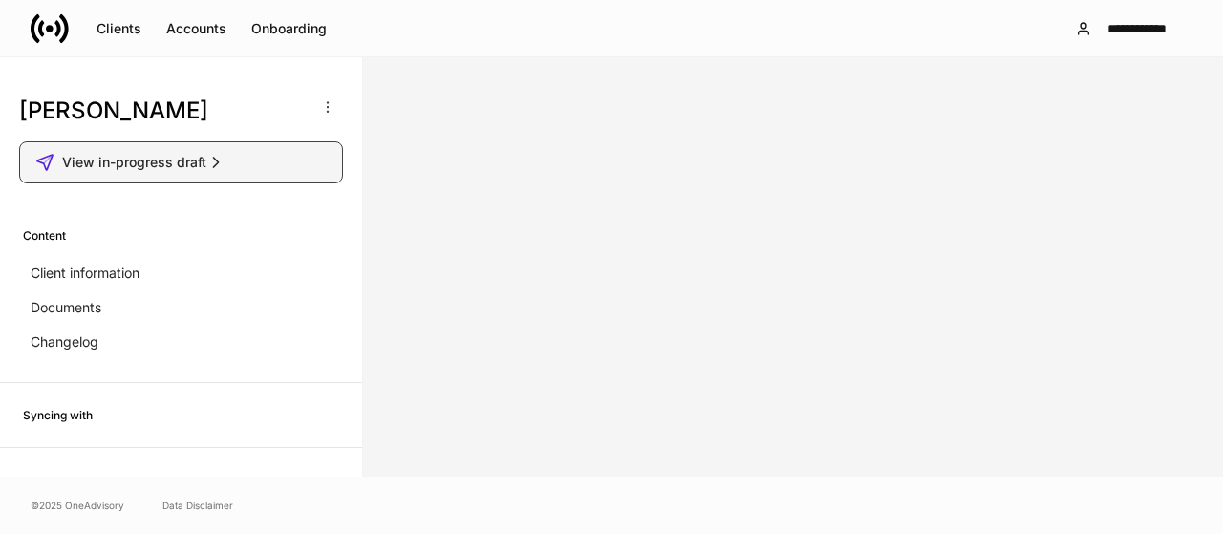
click at [160, 171] on span "View in-progress draft" at bounding box center [134, 162] width 144 height 19
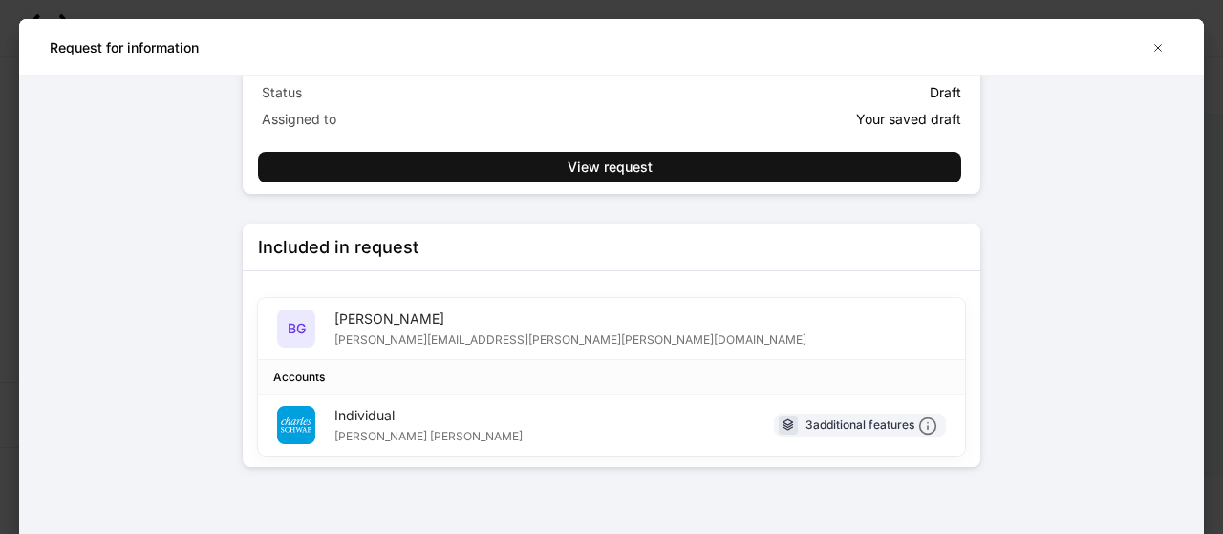
scroll to position [128, 0]
click at [335, 425] on div "[PERSON_NAME] [PERSON_NAME]" at bounding box center [429, 434] width 188 height 19
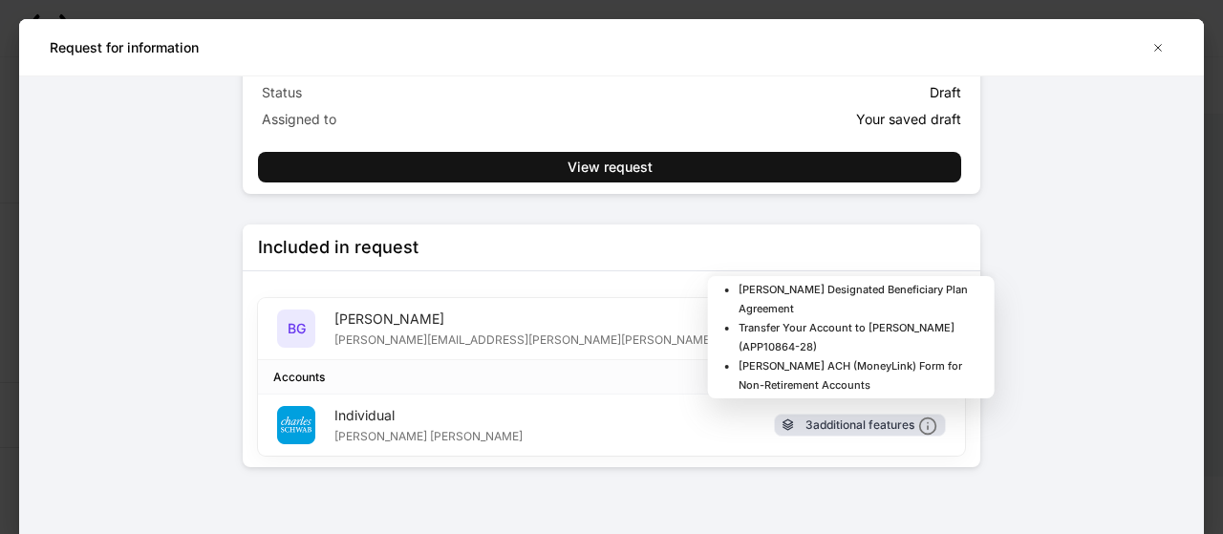
click at [879, 414] on div "3 additional features" at bounding box center [860, 425] width 172 height 23
